Goal: Find specific page/section: Find specific page/section

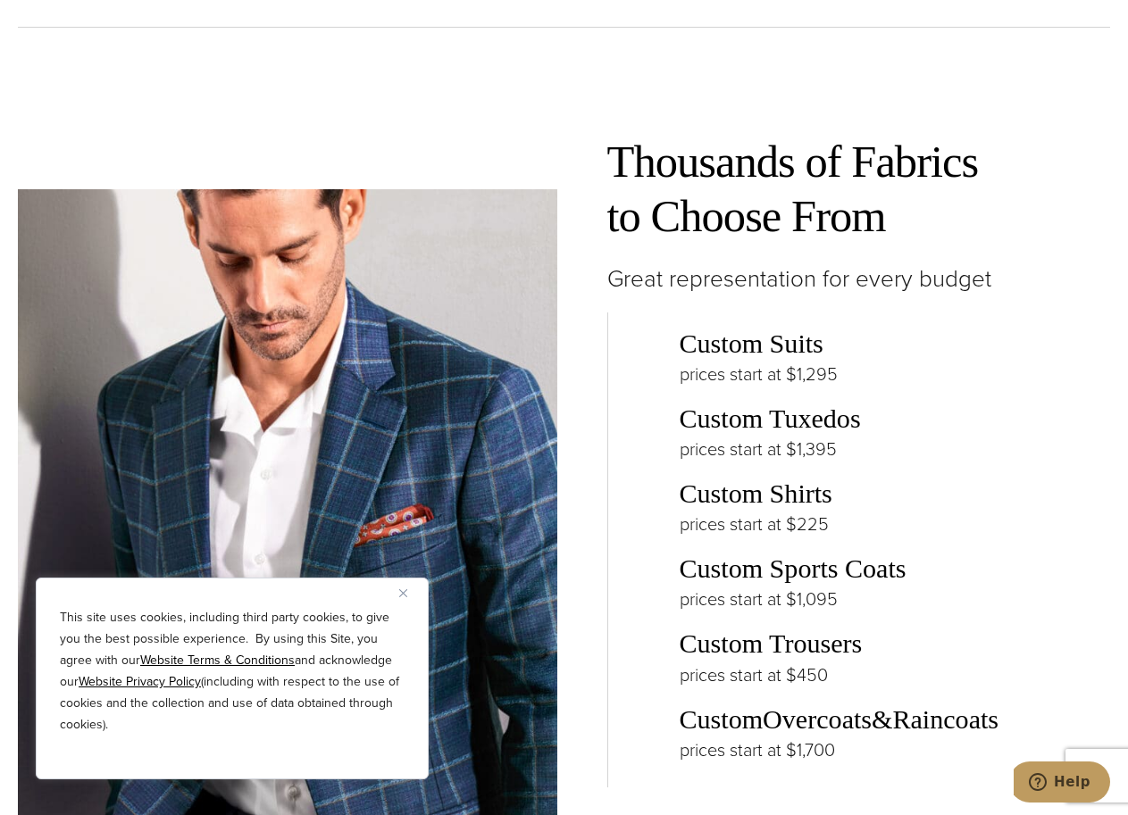
scroll to position [2679, 0]
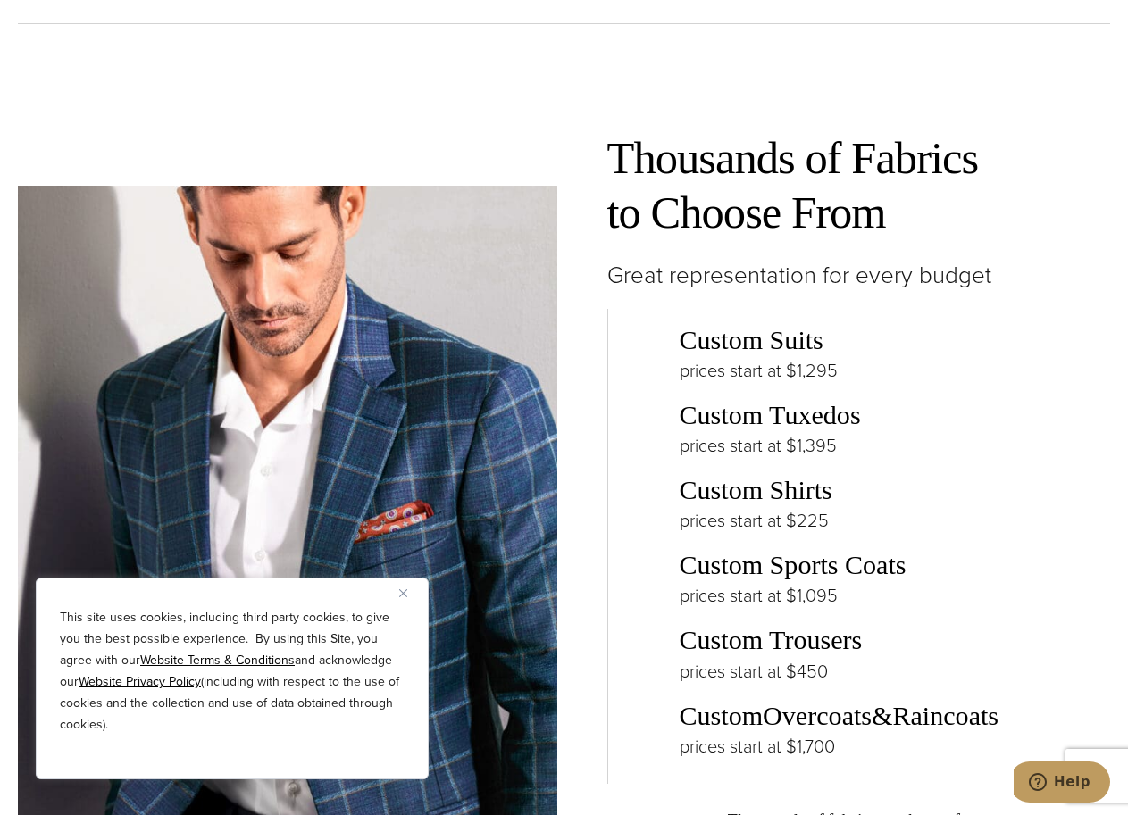
click at [722, 325] on link "Custom Suits" at bounding box center [751, 340] width 144 height 30
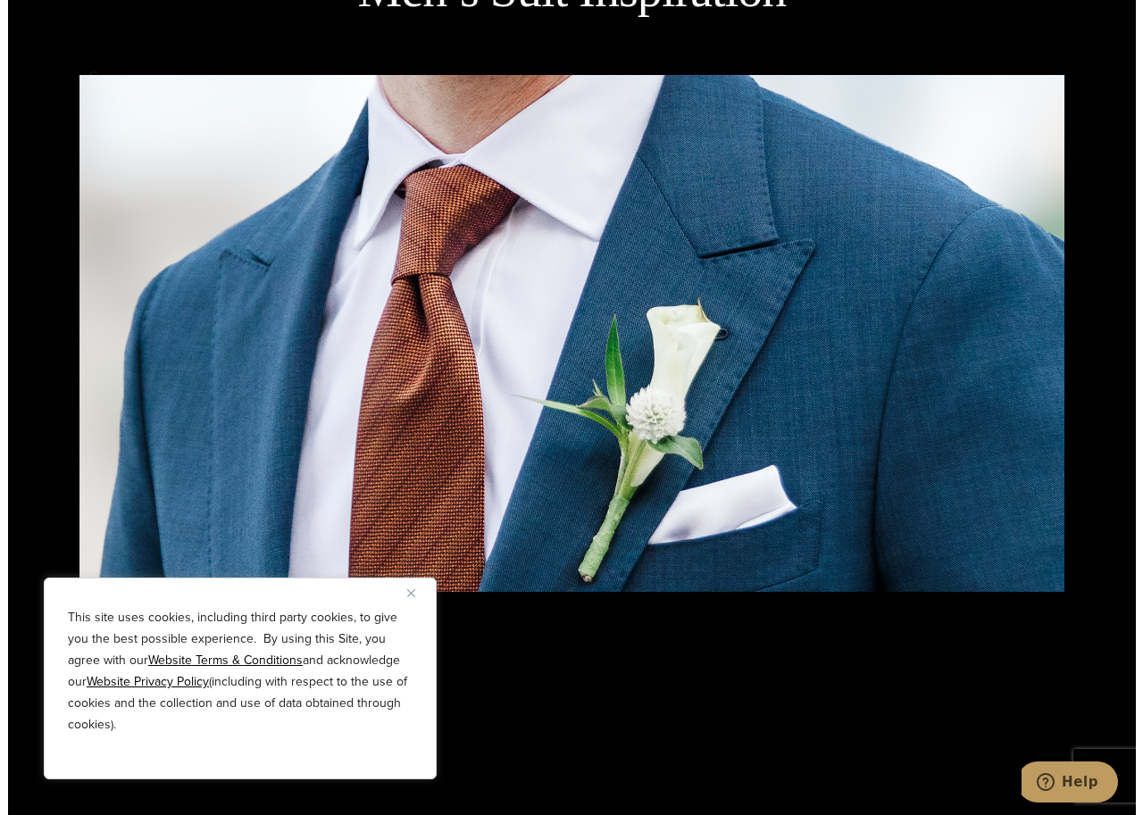
scroll to position [2321, 0]
